Goal: Task Accomplishment & Management: Complete application form

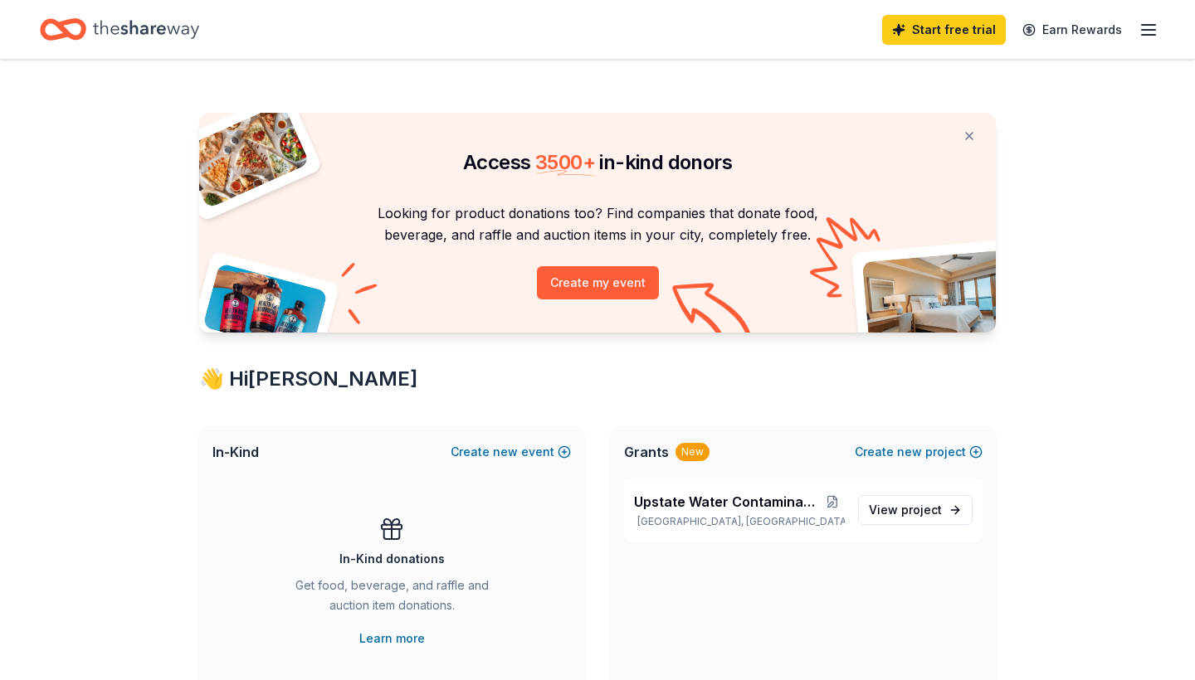
click at [1144, 28] on icon "button" at bounding box center [1149, 30] width 20 height 20
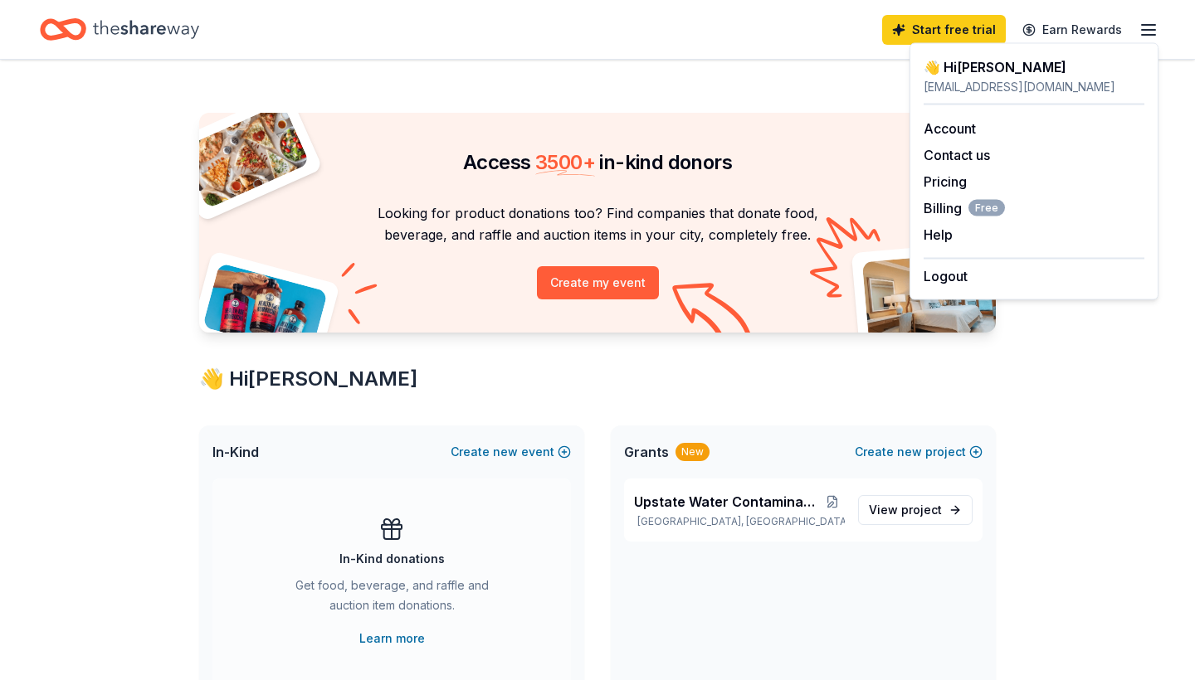
click at [1144, 30] on line "button" at bounding box center [1148, 30] width 13 height 0
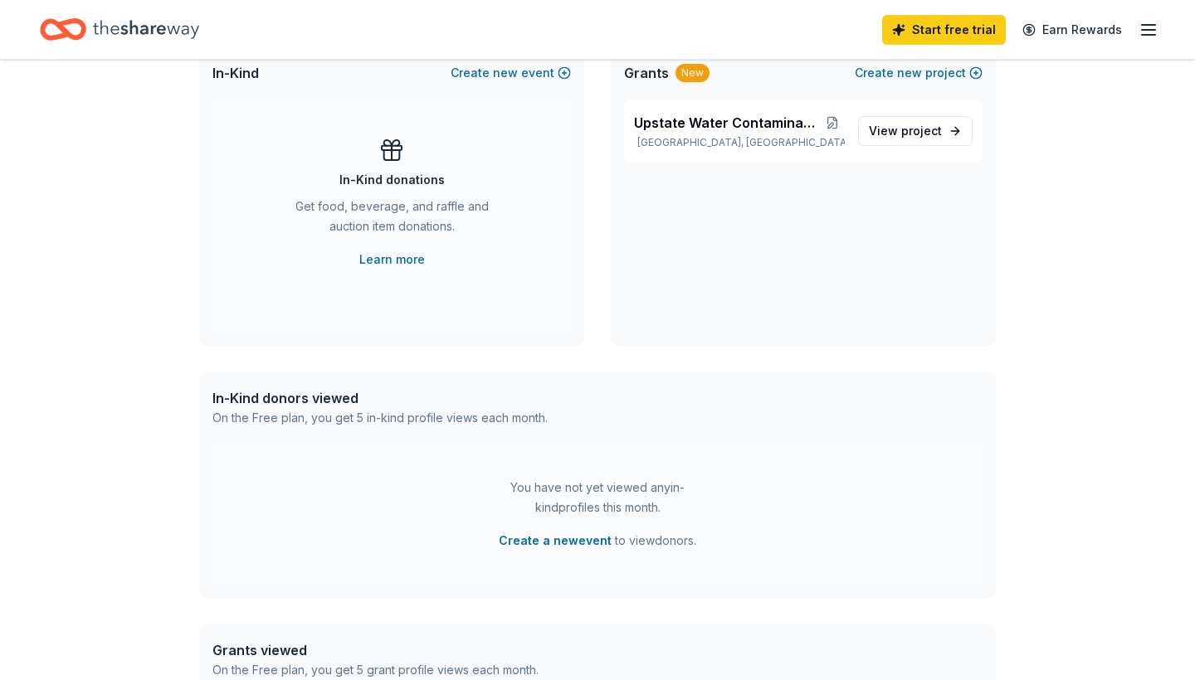
scroll to position [276, 0]
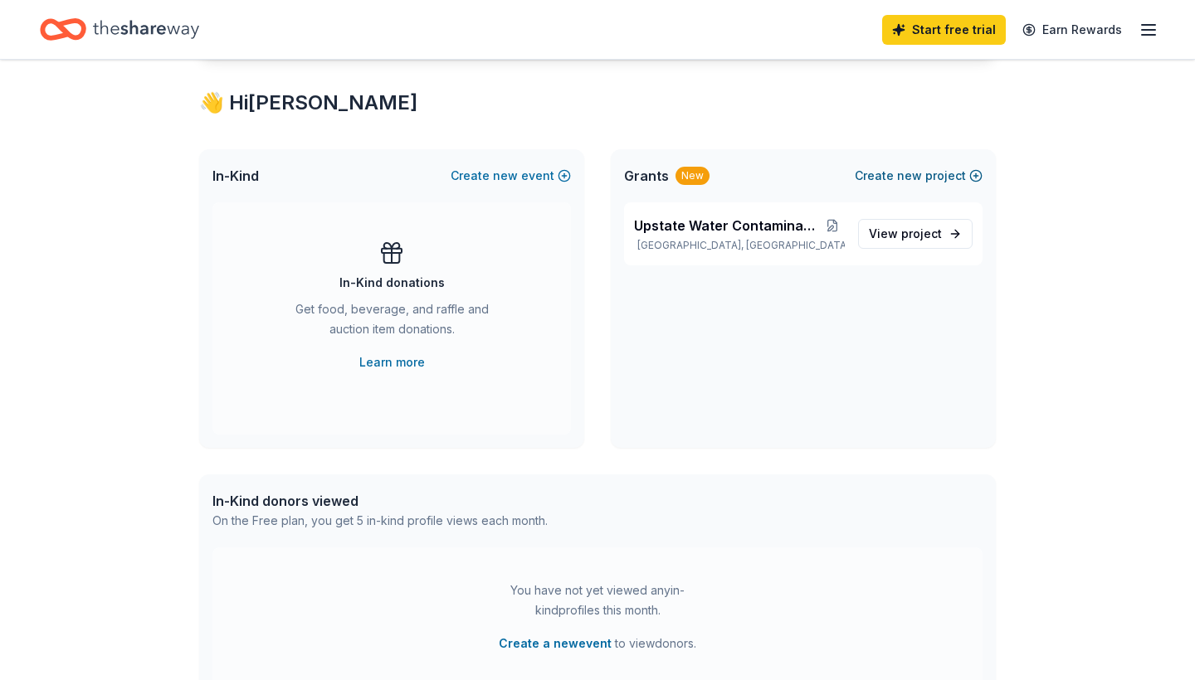
click at [871, 172] on button "Create new project" at bounding box center [919, 176] width 128 height 20
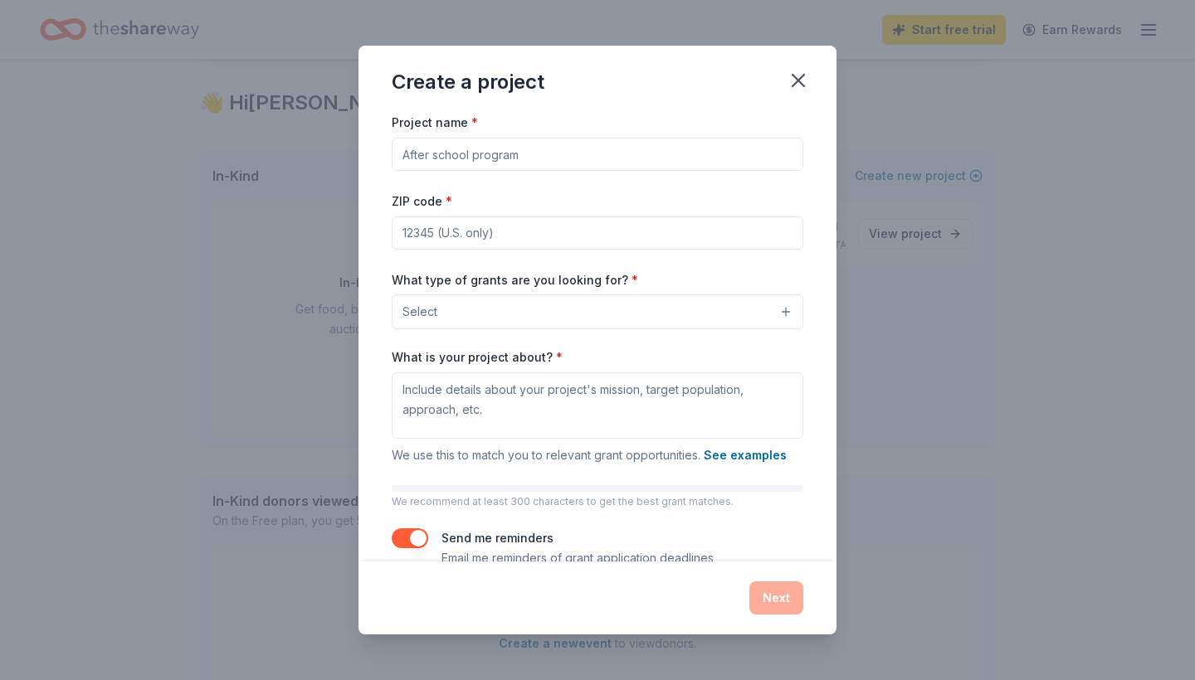
click at [691, 157] on input "Project name *" at bounding box center [598, 154] width 412 height 33
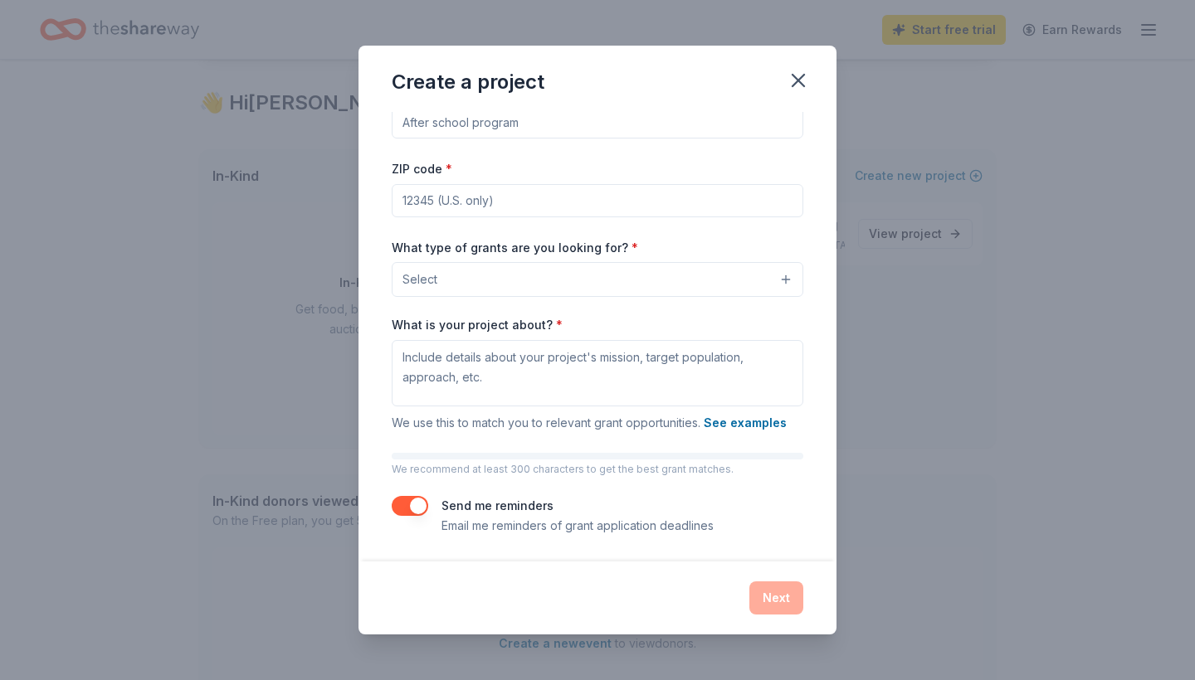
scroll to position [32, 0]
click at [595, 322] on div "What is your project about? * We use this to match you to relevant grant opport…" at bounding box center [598, 376] width 412 height 116
click at [595, 300] on div "Project name * ZIP code * What type of grants are you looking for? * Select Wha…" at bounding box center [598, 308] width 412 height 456
click at [597, 284] on button "Select" at bounding box center [598, 280] width 412 height 35
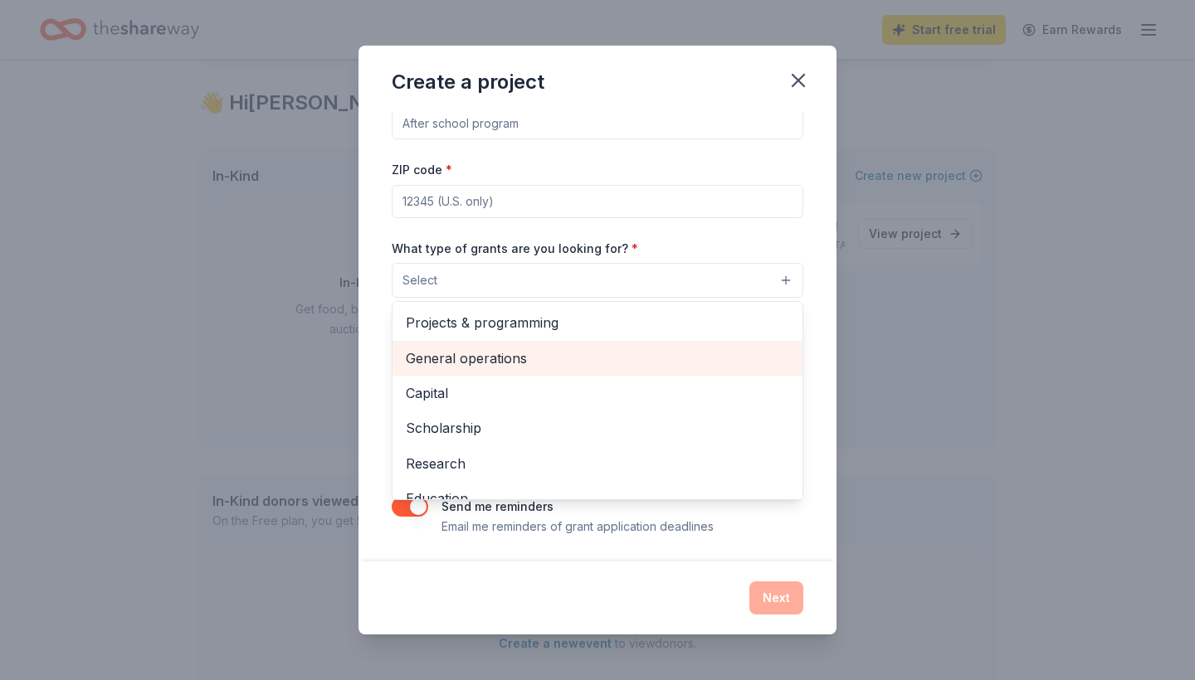
click at [573, 358] on span "General operations" at bounding box center [597, 359] width 383 height 22
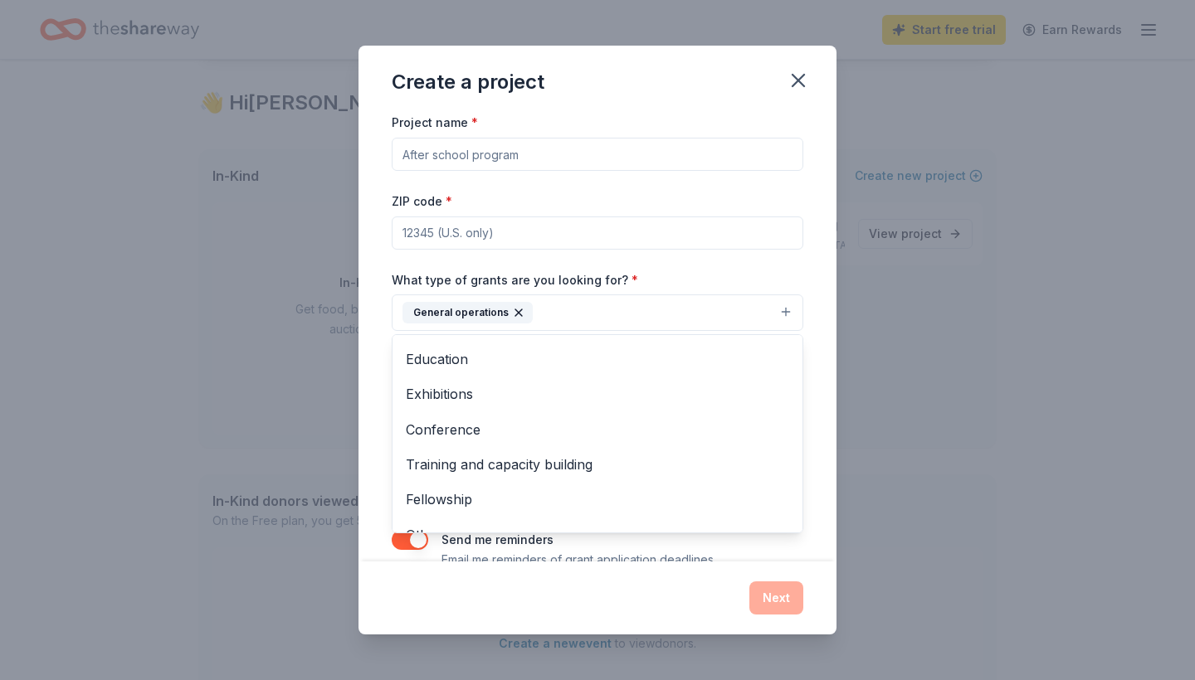
scroll to position [0, 0]
click at [561, 160] on div "Project name * ZIP code * What type of grants are you looking for? * General op…" at bounding box center [598, 340] width 412 height 457
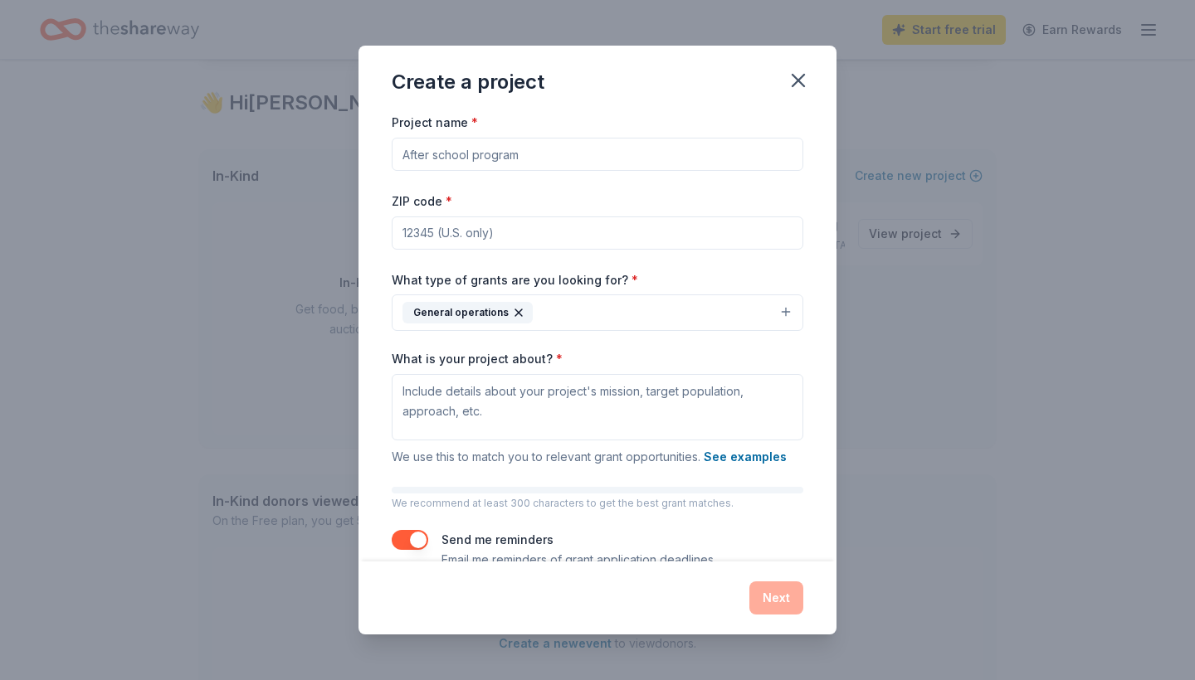
click at [563, 152] on input "Project name *" at bounding box center [598, 154] width 412 height 33
type input "WICC gen operations"
click at [480, 227] on input "ZIP code *" at bounding box center [598, 233] width 412 height 33
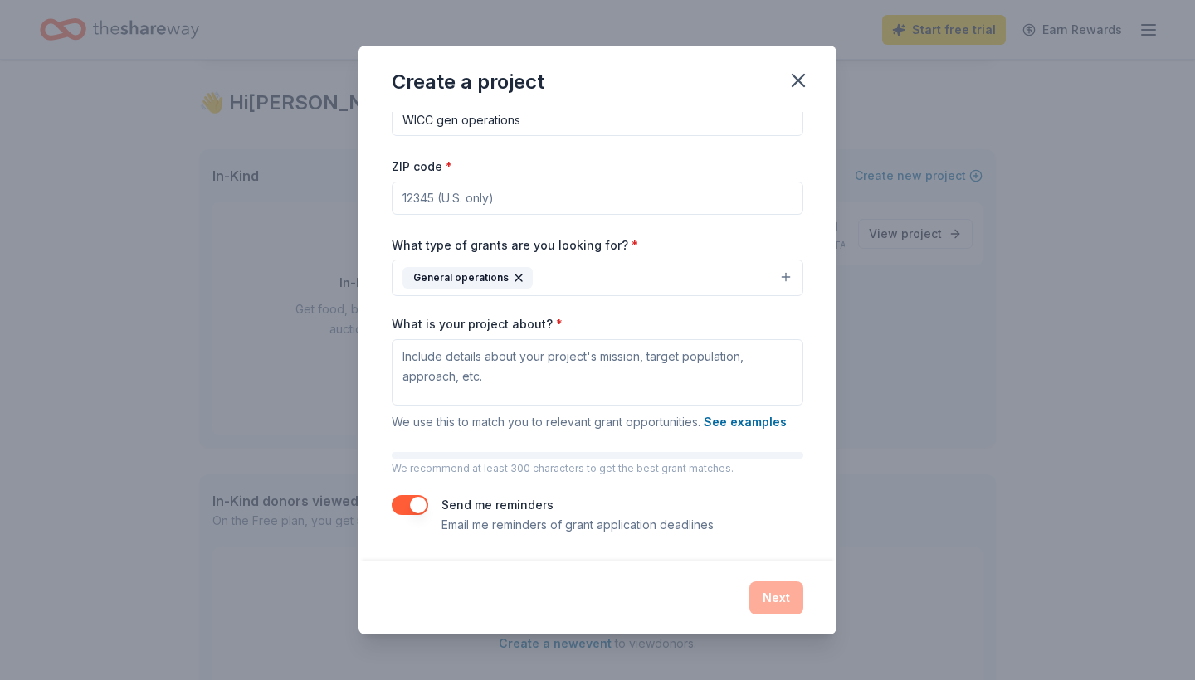
scroll to position [33, 0]
click at [562, 282] on button "General operations" at bounding box center [598, 279] width 412 height 37
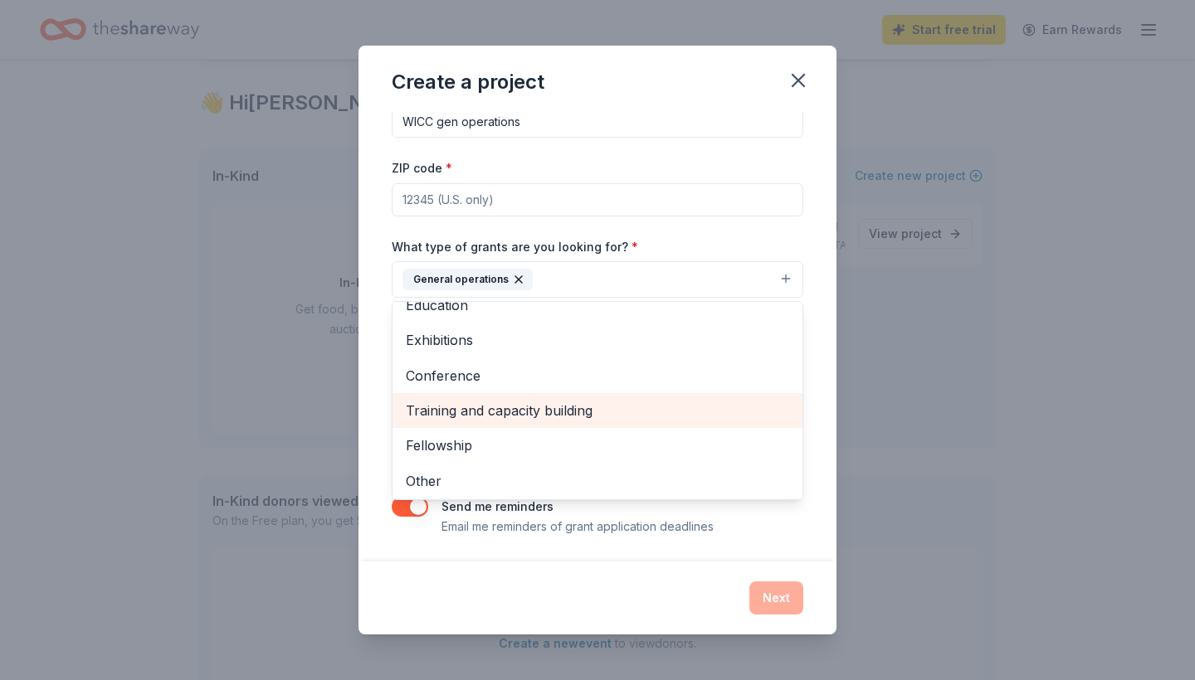
scroll to position [158, 0]
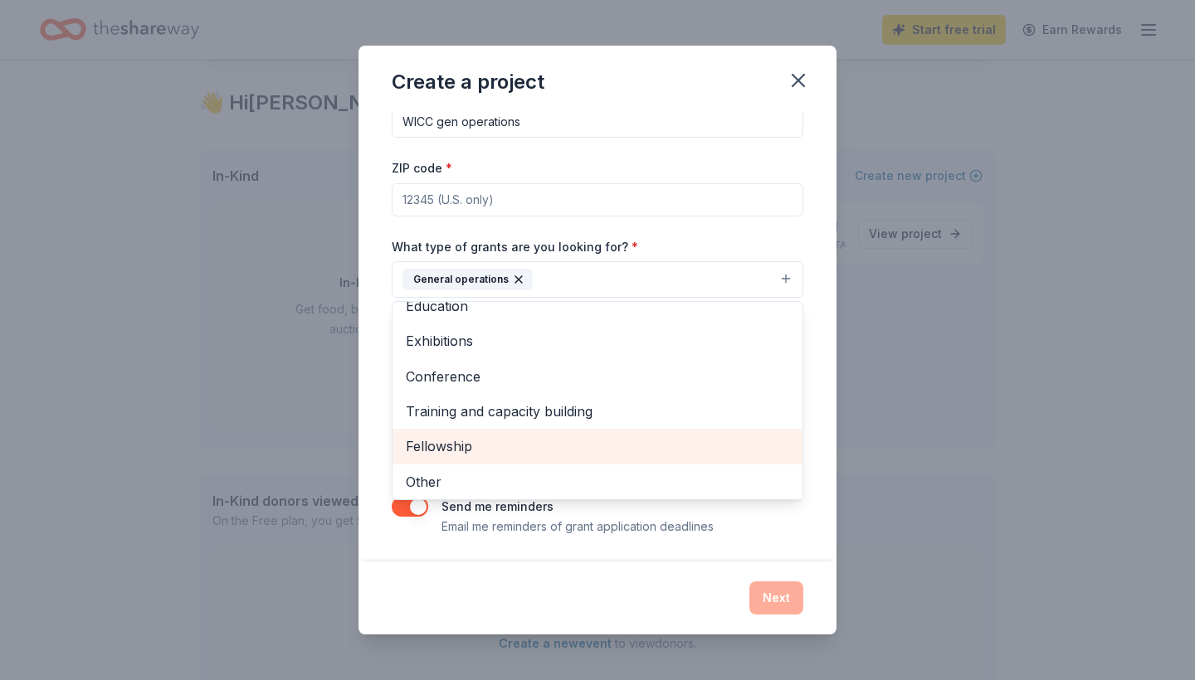
click at [500, 452] on span "Fellowship" at bounding box center [597, 447] width 383 height 22
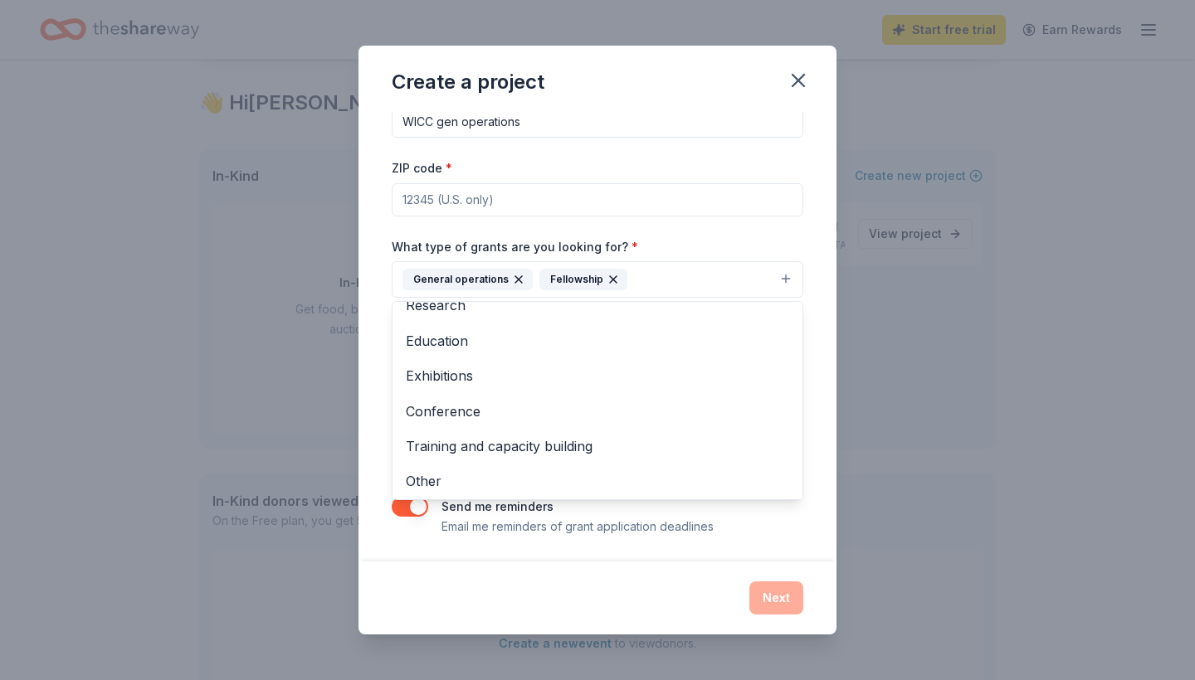
click at [516, 588] on div "Create a project Project name * WICC gen operations ZIP code * What type of gra…" at bounding box center [597, 340] width 478 height 588
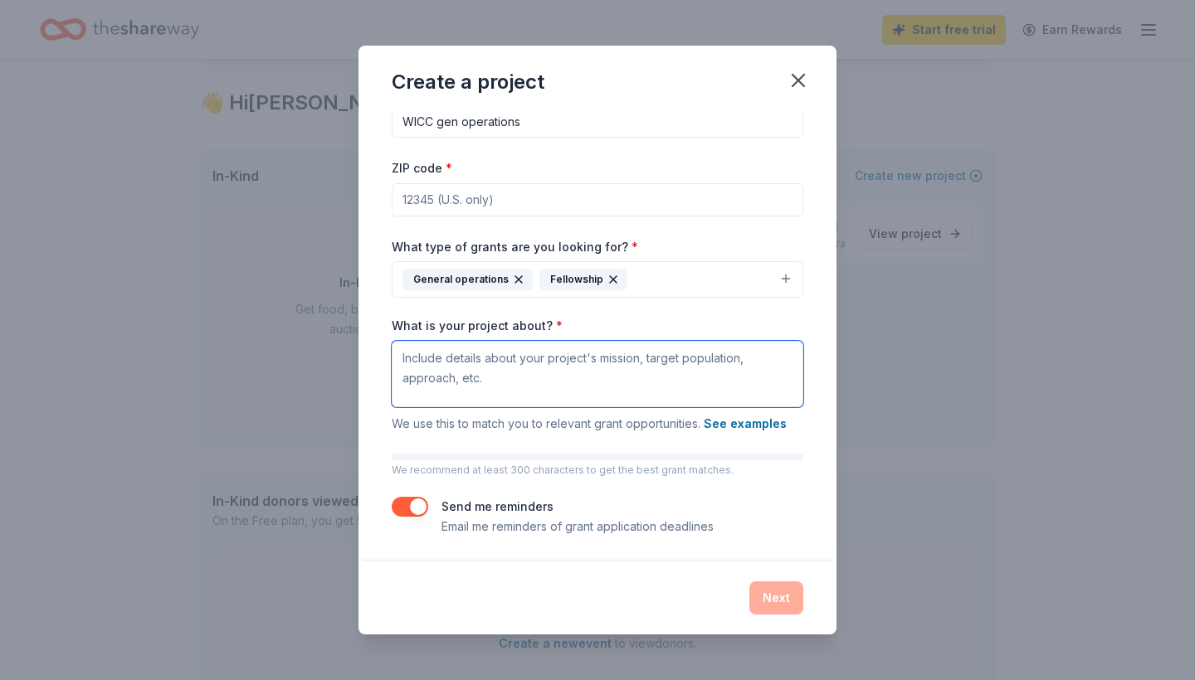
click at [529, 373] on textarea "What is your project about? *" at bounding box center [598, 374] width 412 height 66
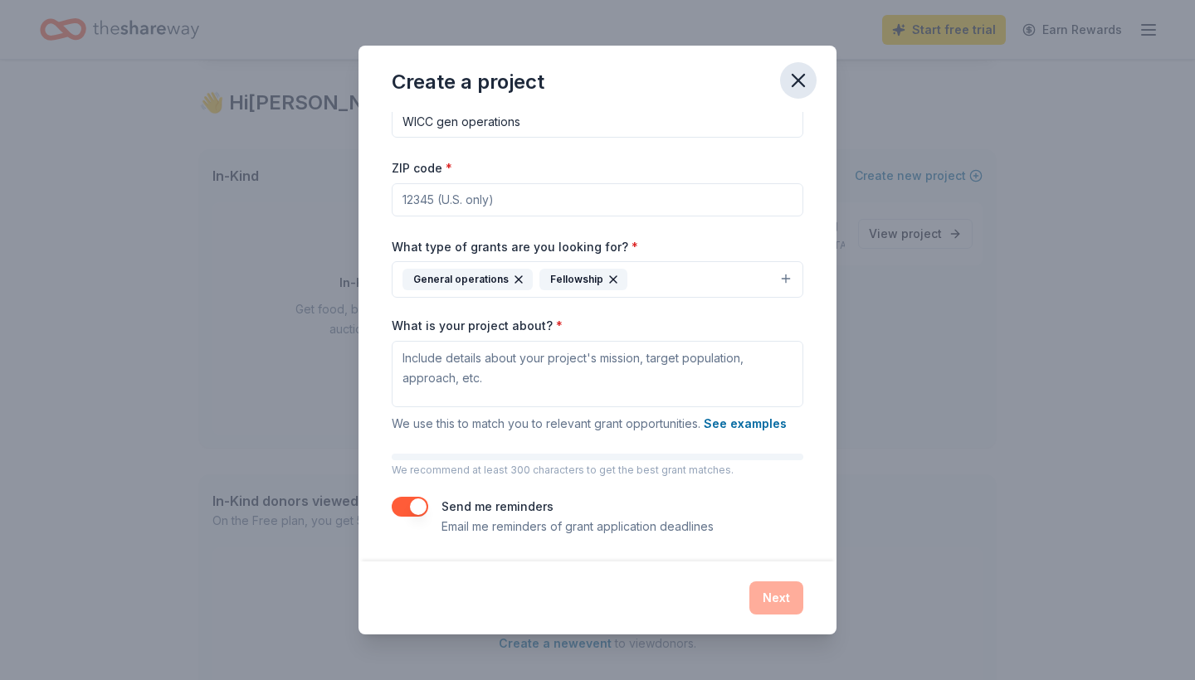
click at [807, 93] on button "button" at bounding box center [798, 80] width 37 height 37
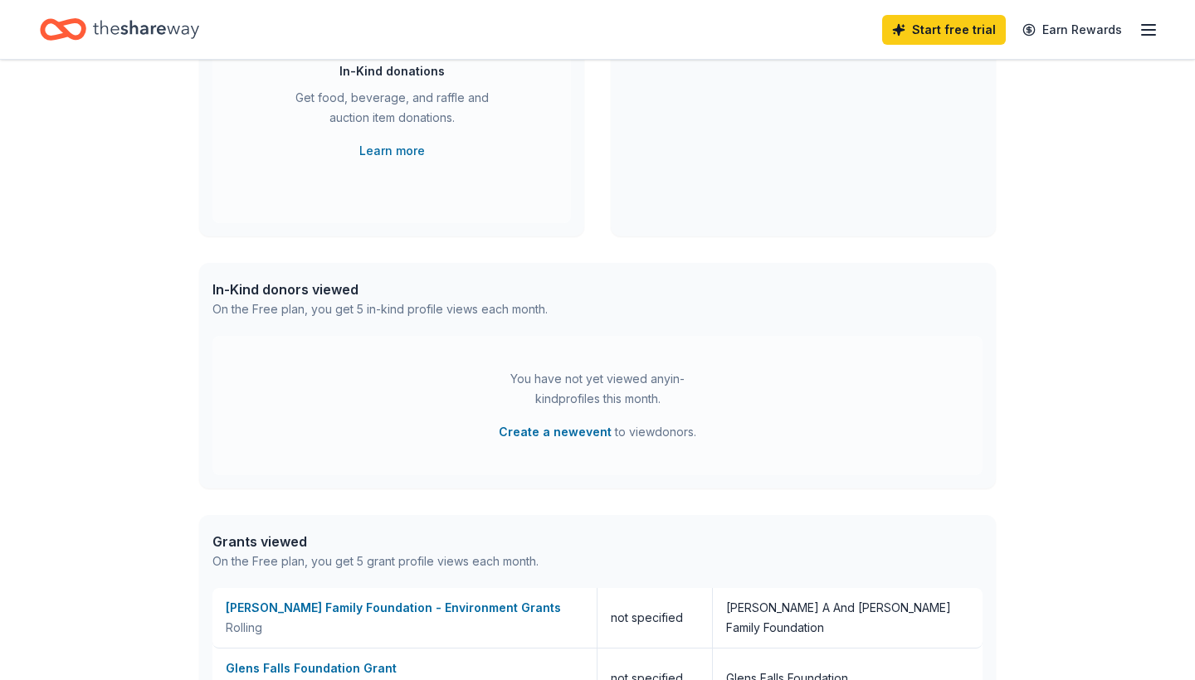
scroll to position [819, 0]
